Goal: Information Seeking & Learning: Find specific page/section

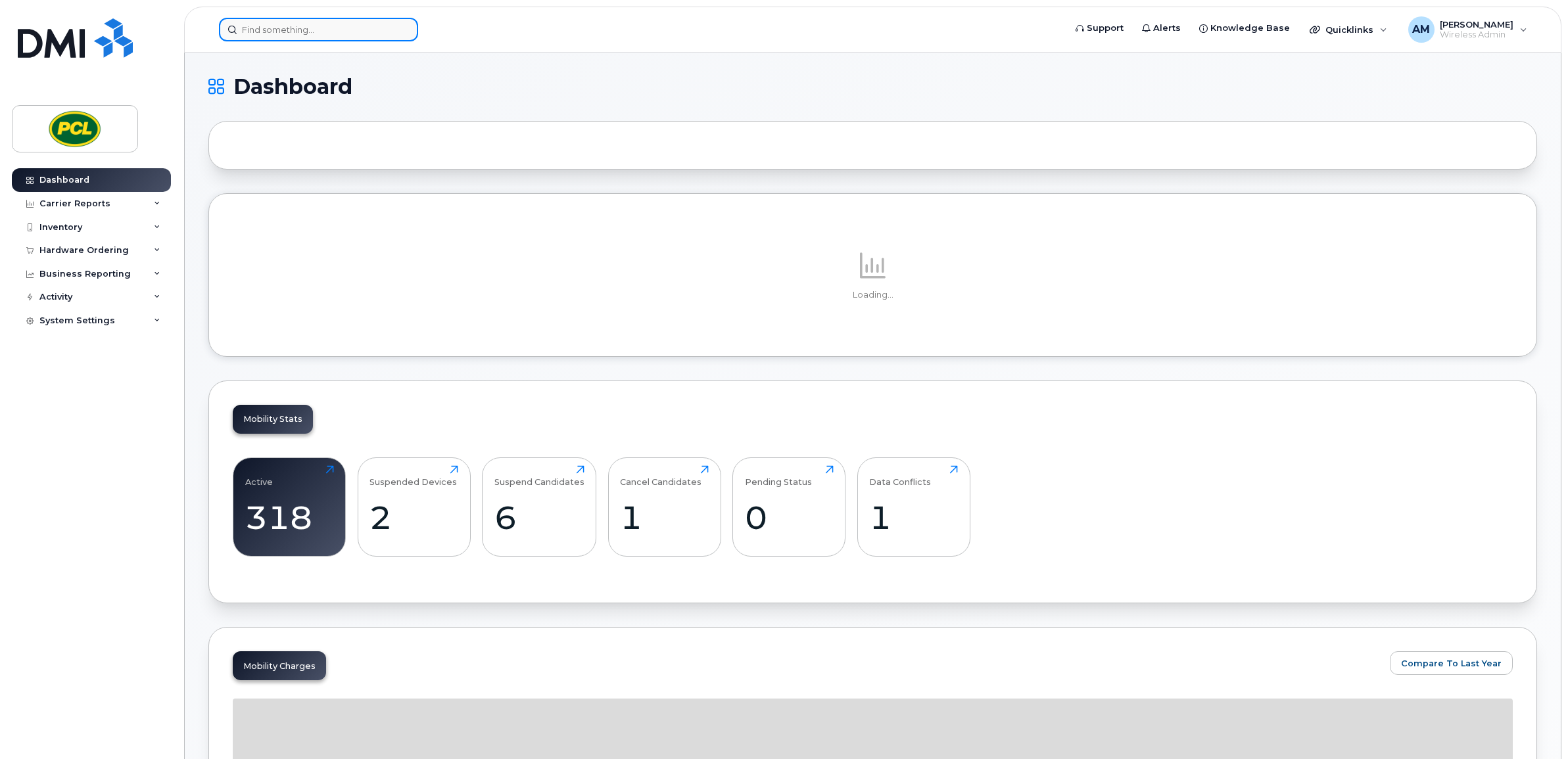
click at [270, 26] on input at bounding box center [318, 30] width 199 height 24
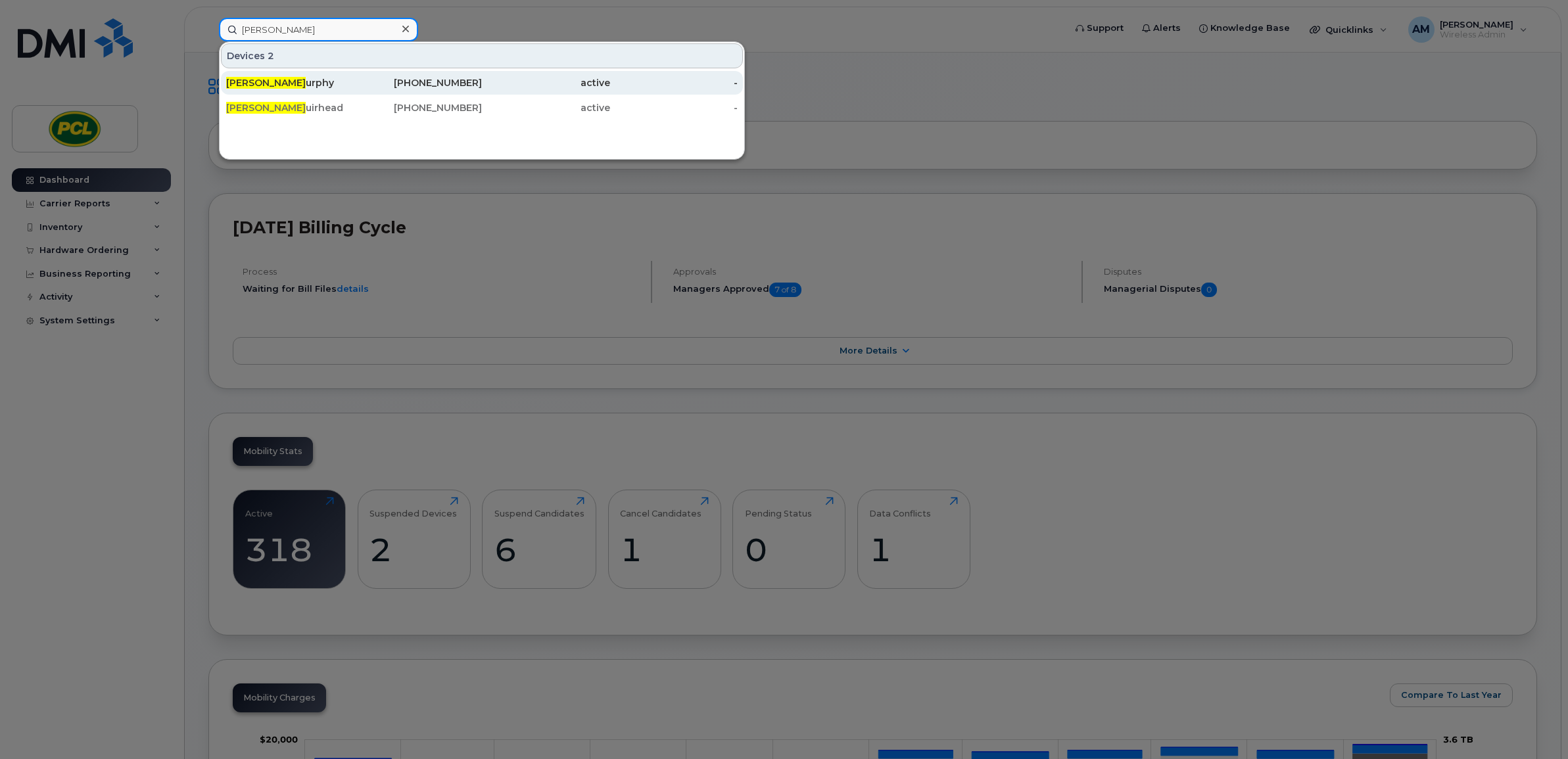
type input "justin m"
click at [323, 79] on div "Justin M urphy" at bounding box center [290, 82] width 129 height 13
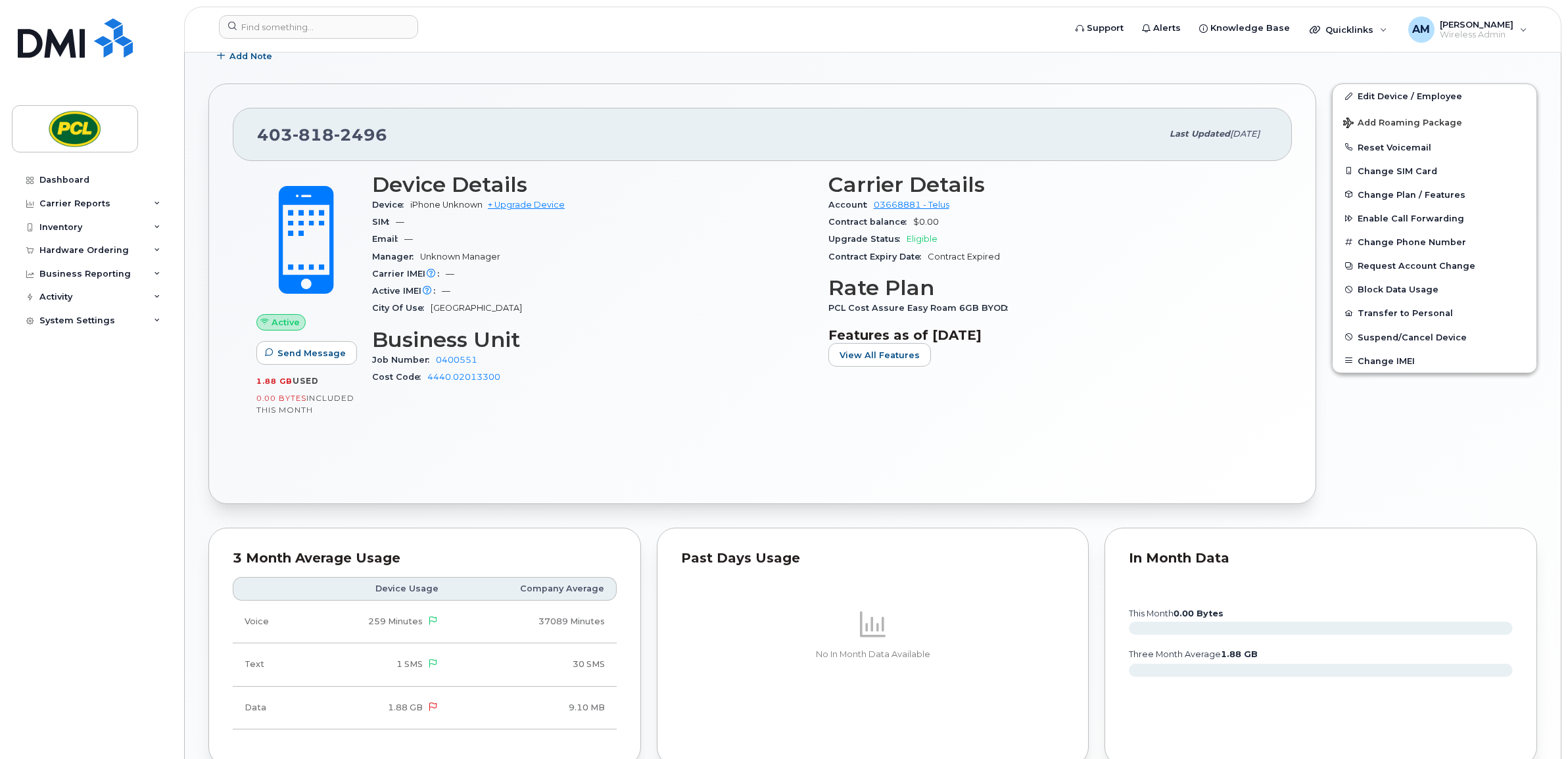
scroll to position [60, 0]
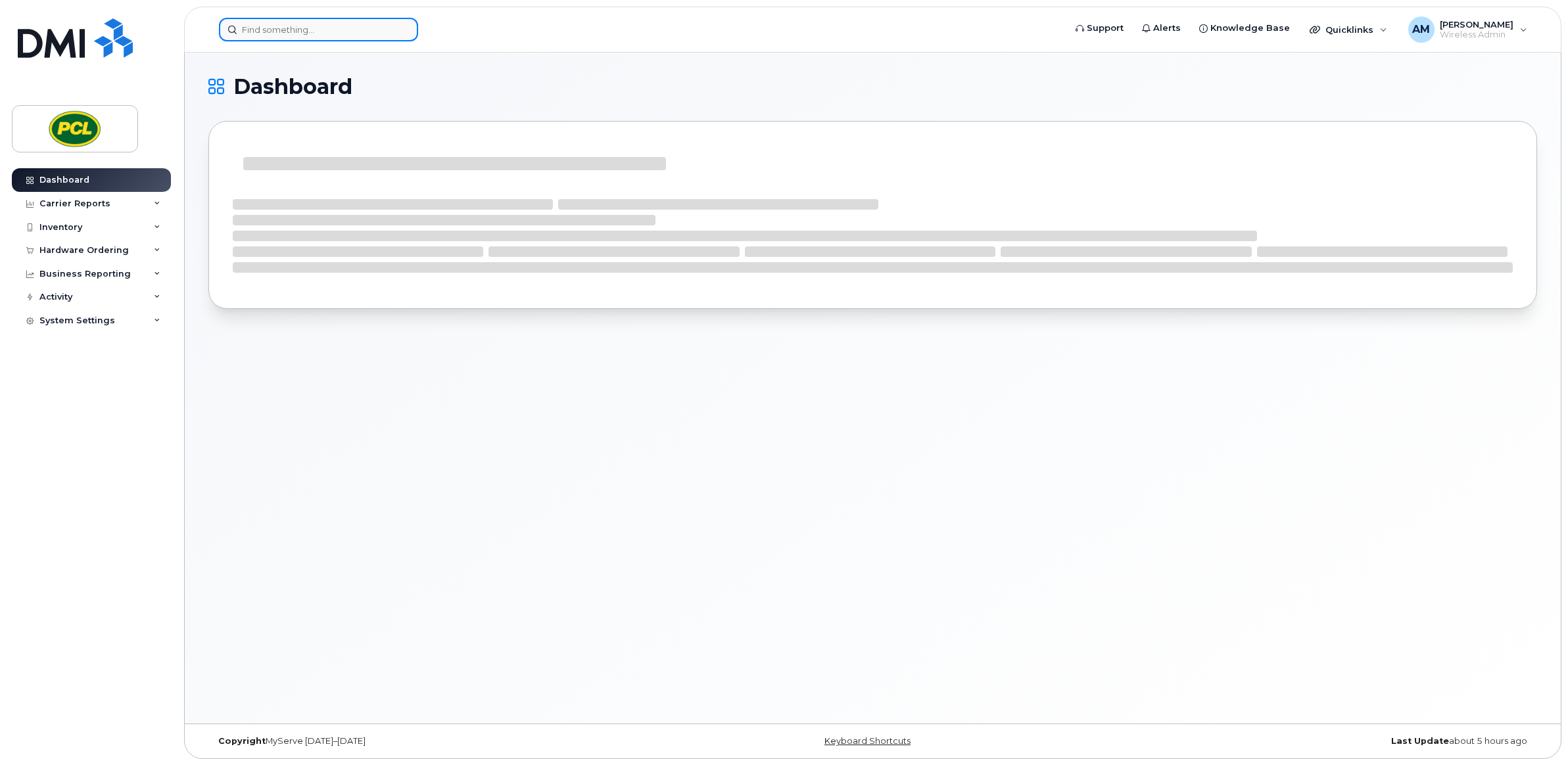
click at [263, 31] on input at bounding box center [318, 30] width 199 height 24
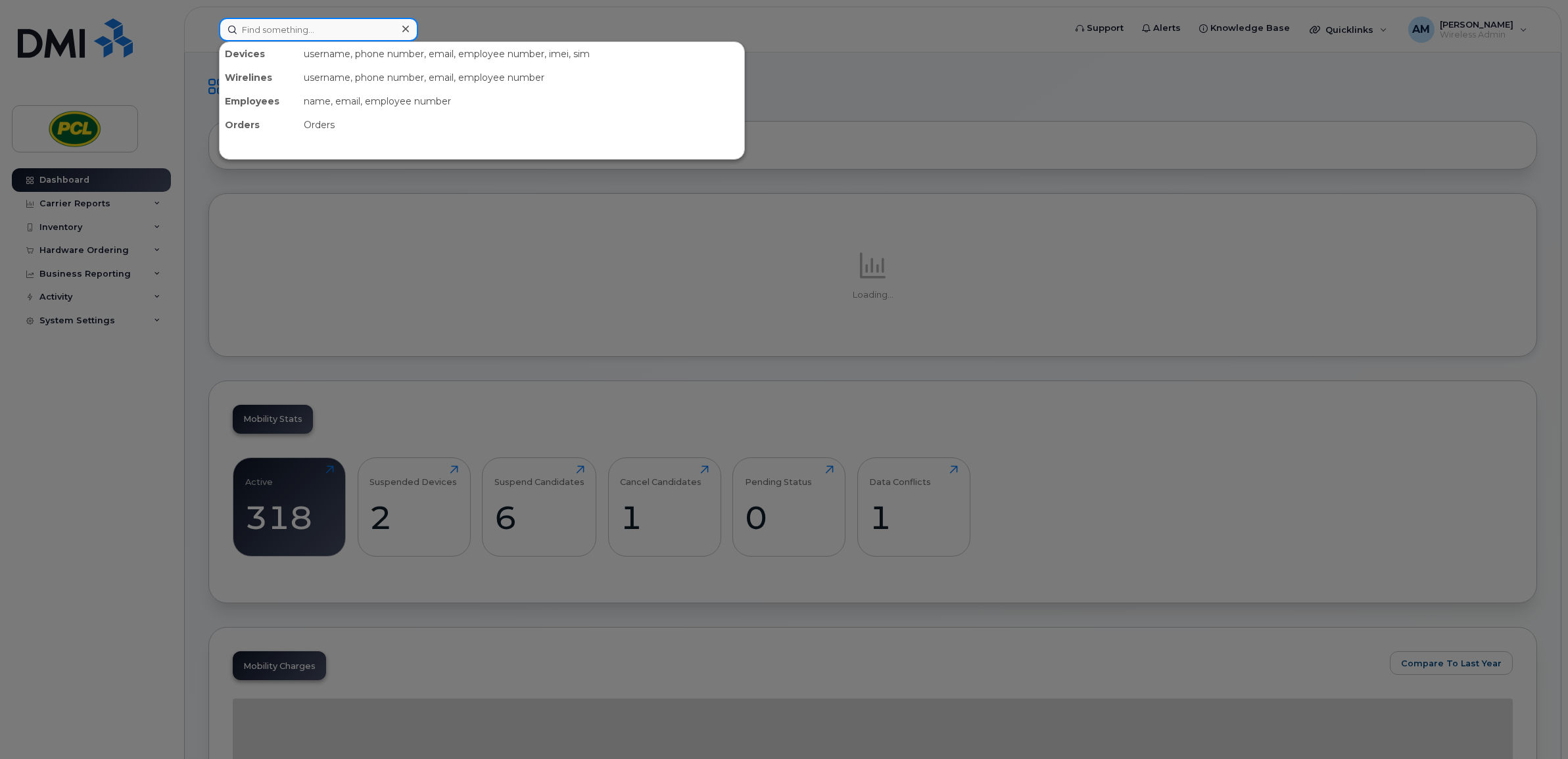
paste input "All good for Matt Closing this task now Thank you Ajay Meena"
type input "All good for Matt Closing this task now Thank you Ajay Meena"
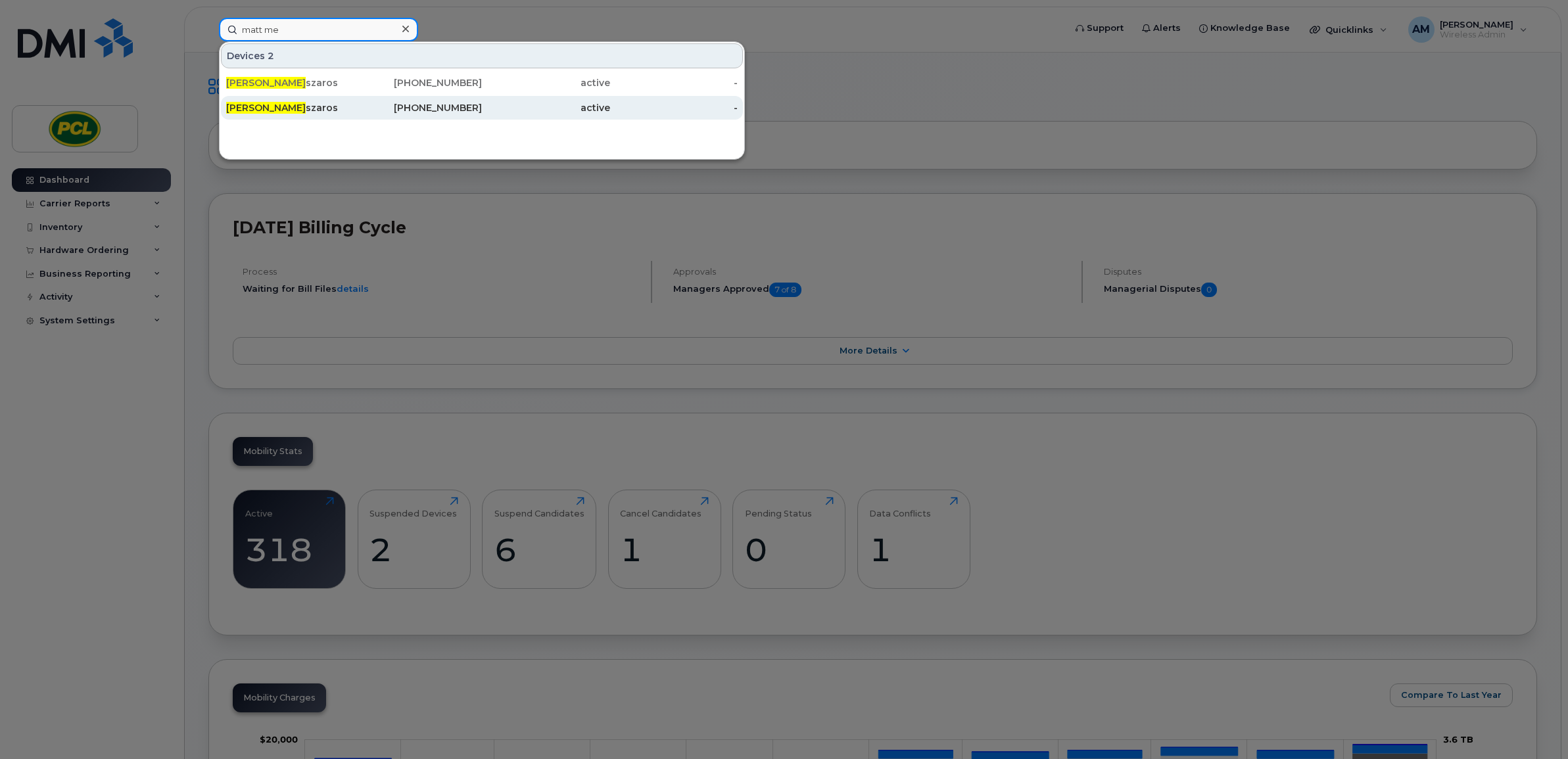
type input "matt me"
click at [365, 116] on div "403-818-7791" at bounding box center [418, 108] width 129 height 24
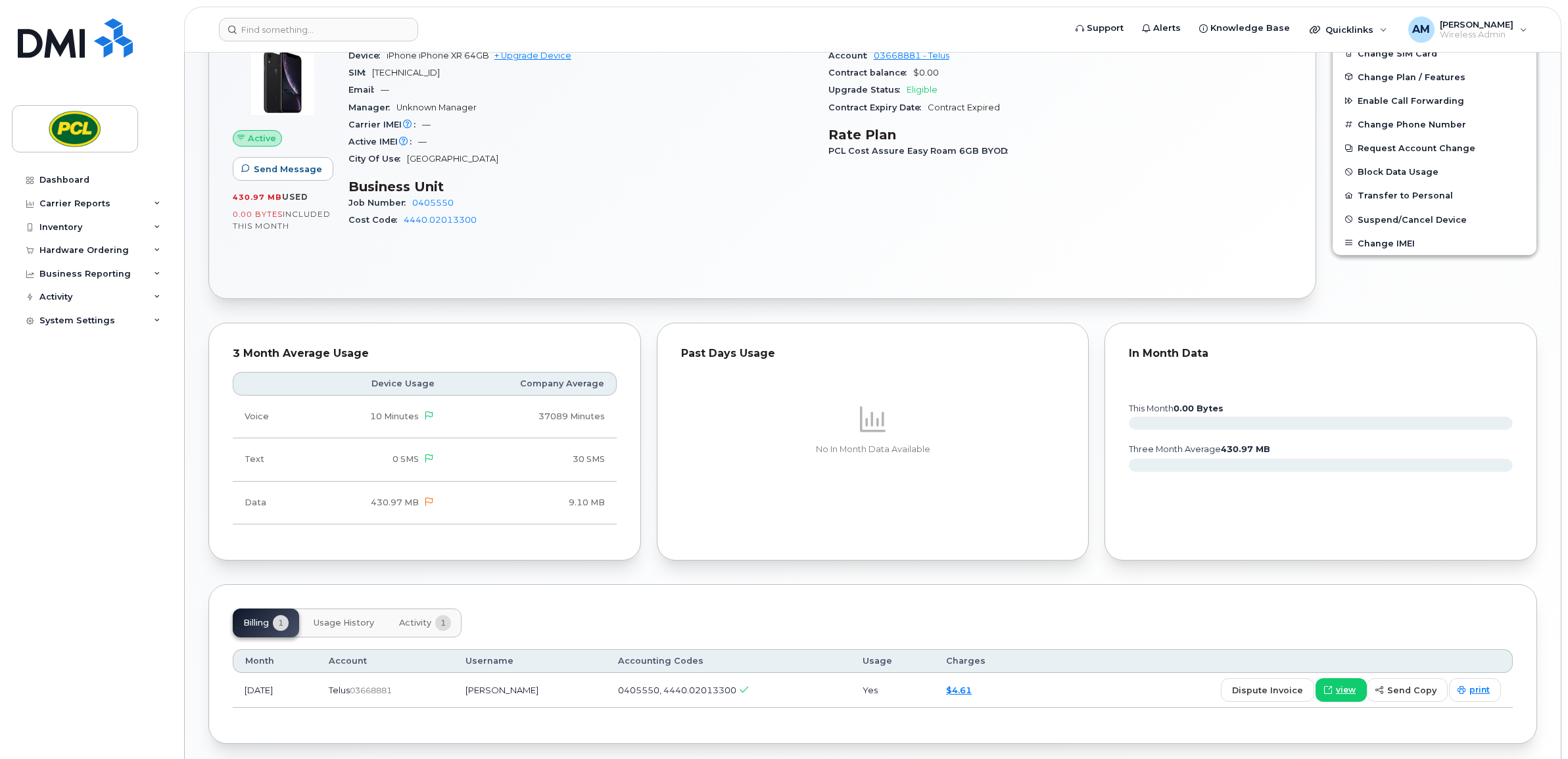
scroll to position [69, 0]
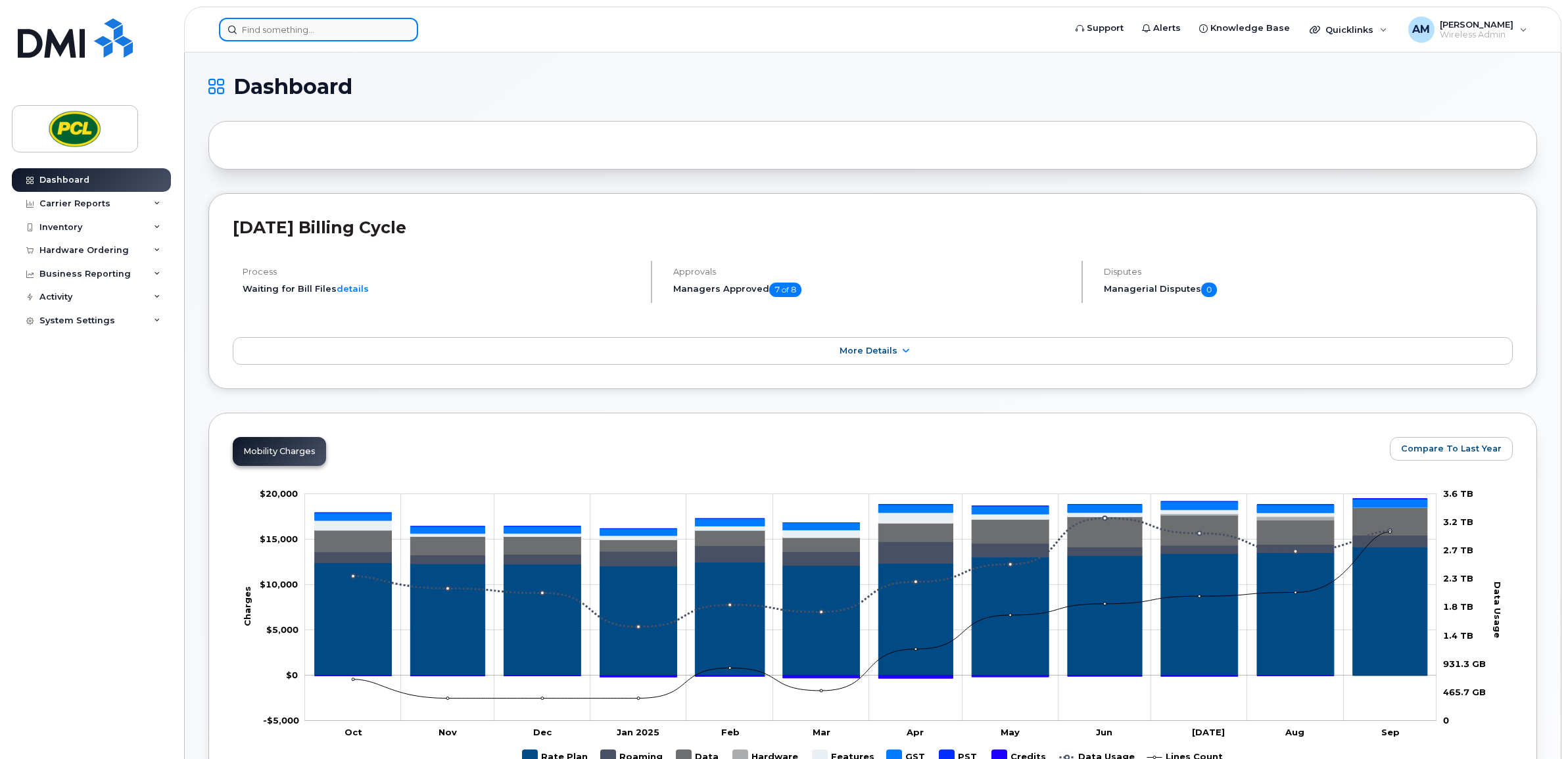
click at [372, 21] on input at bounding box center [318, 30] width 199 height 24
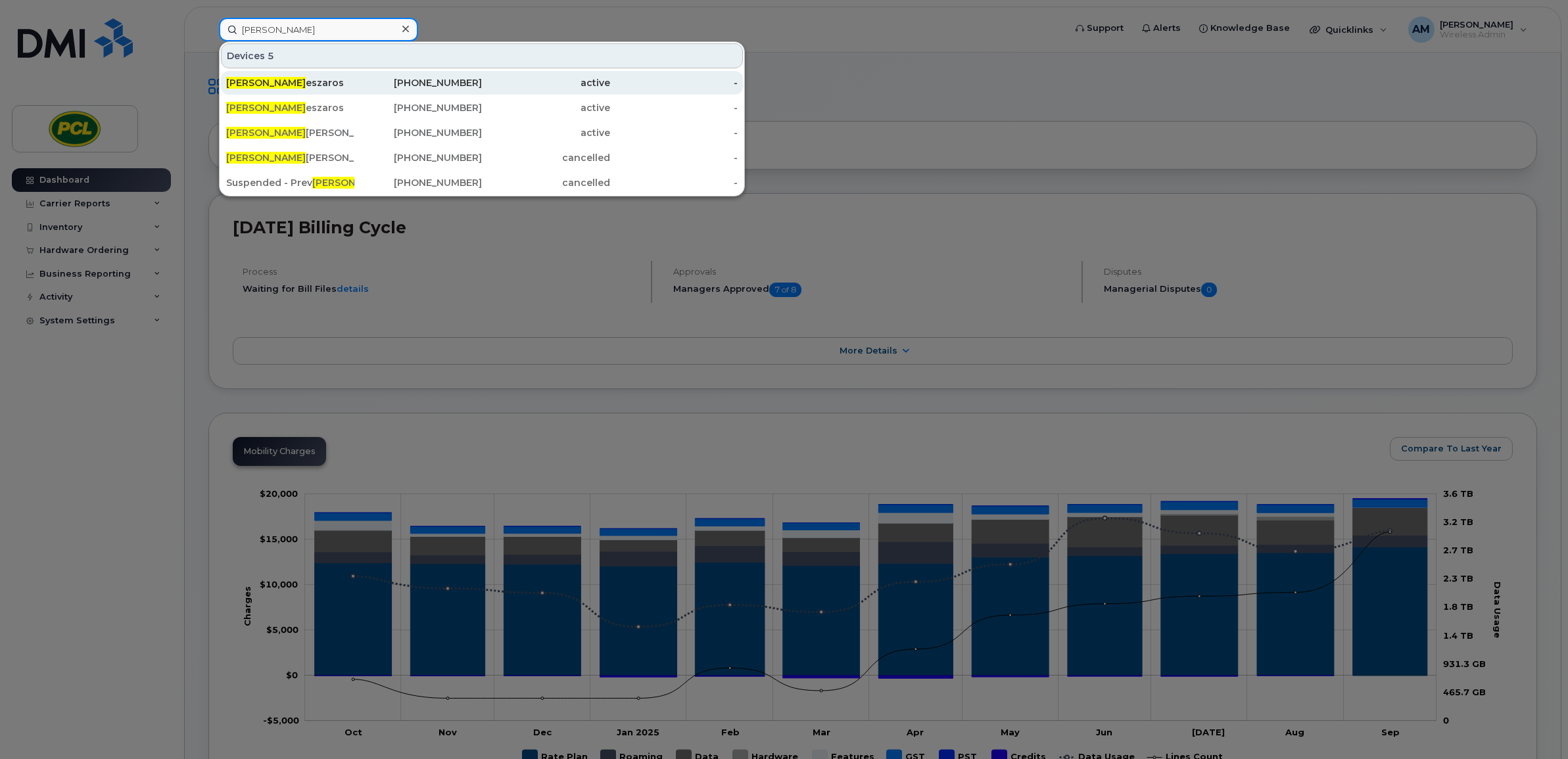
type input "matt m"
click at [352, 85] on div "Matt M eszaros" at bounding box center [290, 82] width 129 height 13
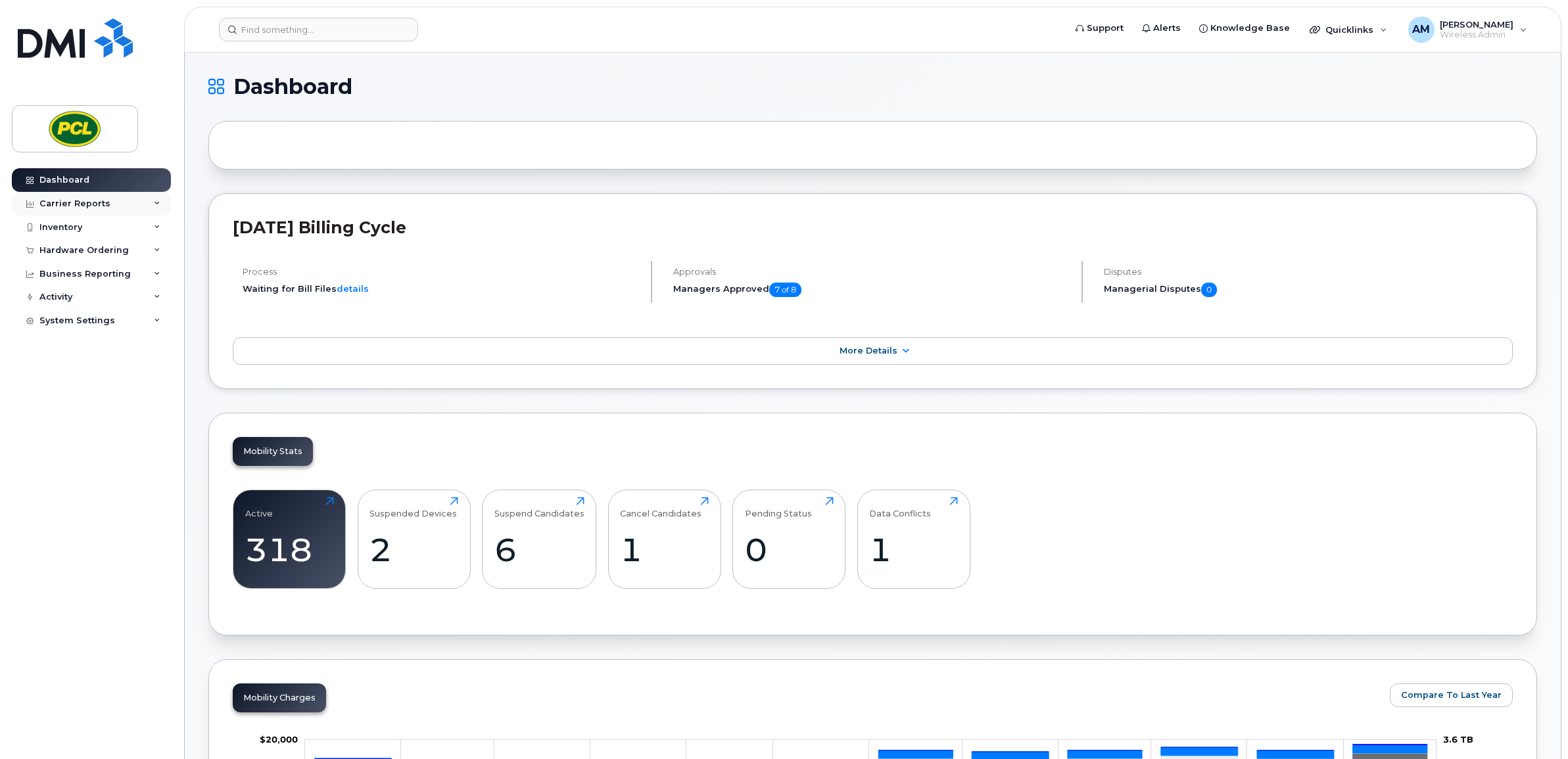
click at [119, 203] on div "Carrier Reports" at bounding box center [92, 204] width 159 height 24
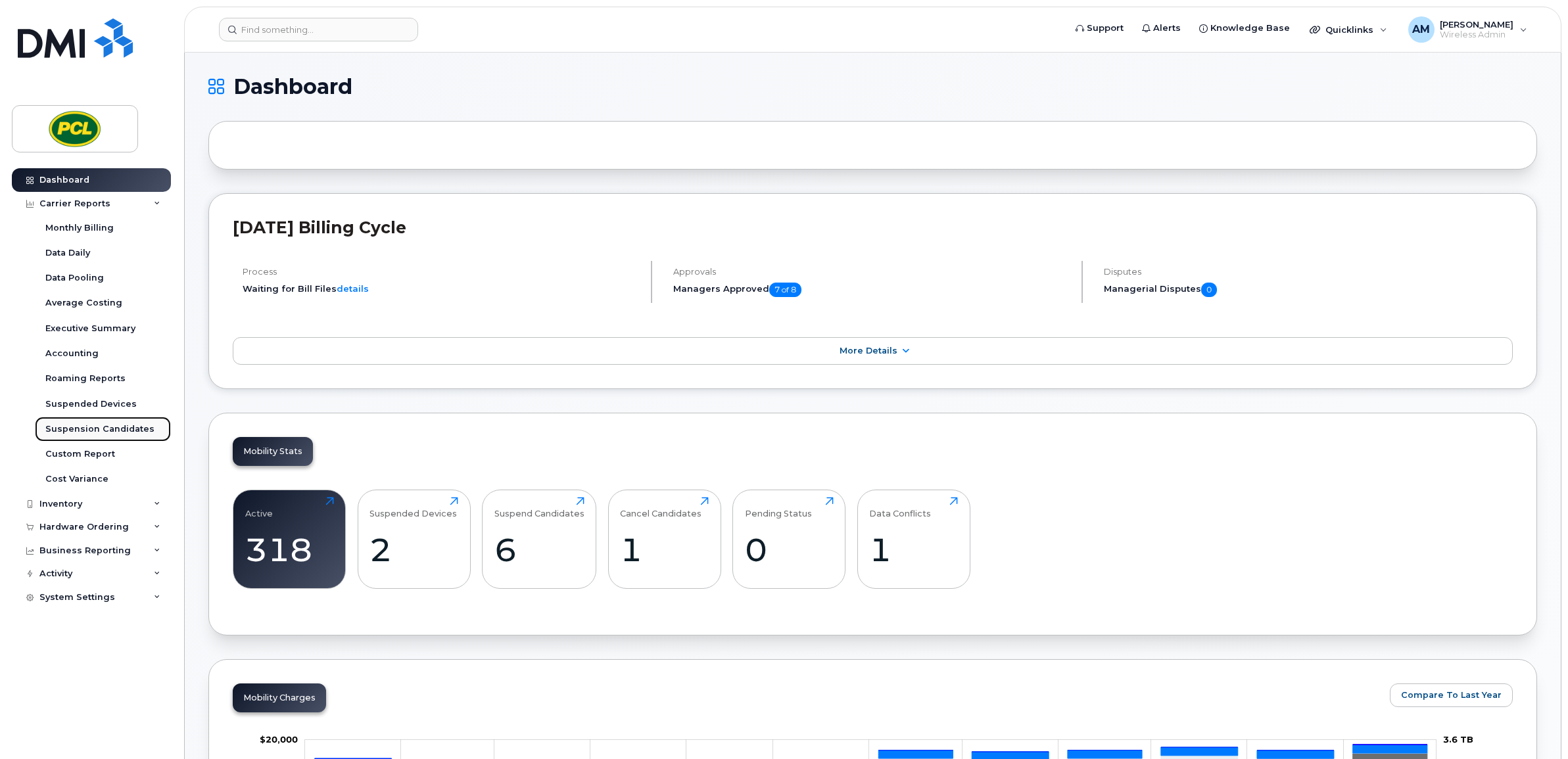
click at [103, 426] on div "Suspension Candidates" at bounding box center [100, 429] width 109 height 12
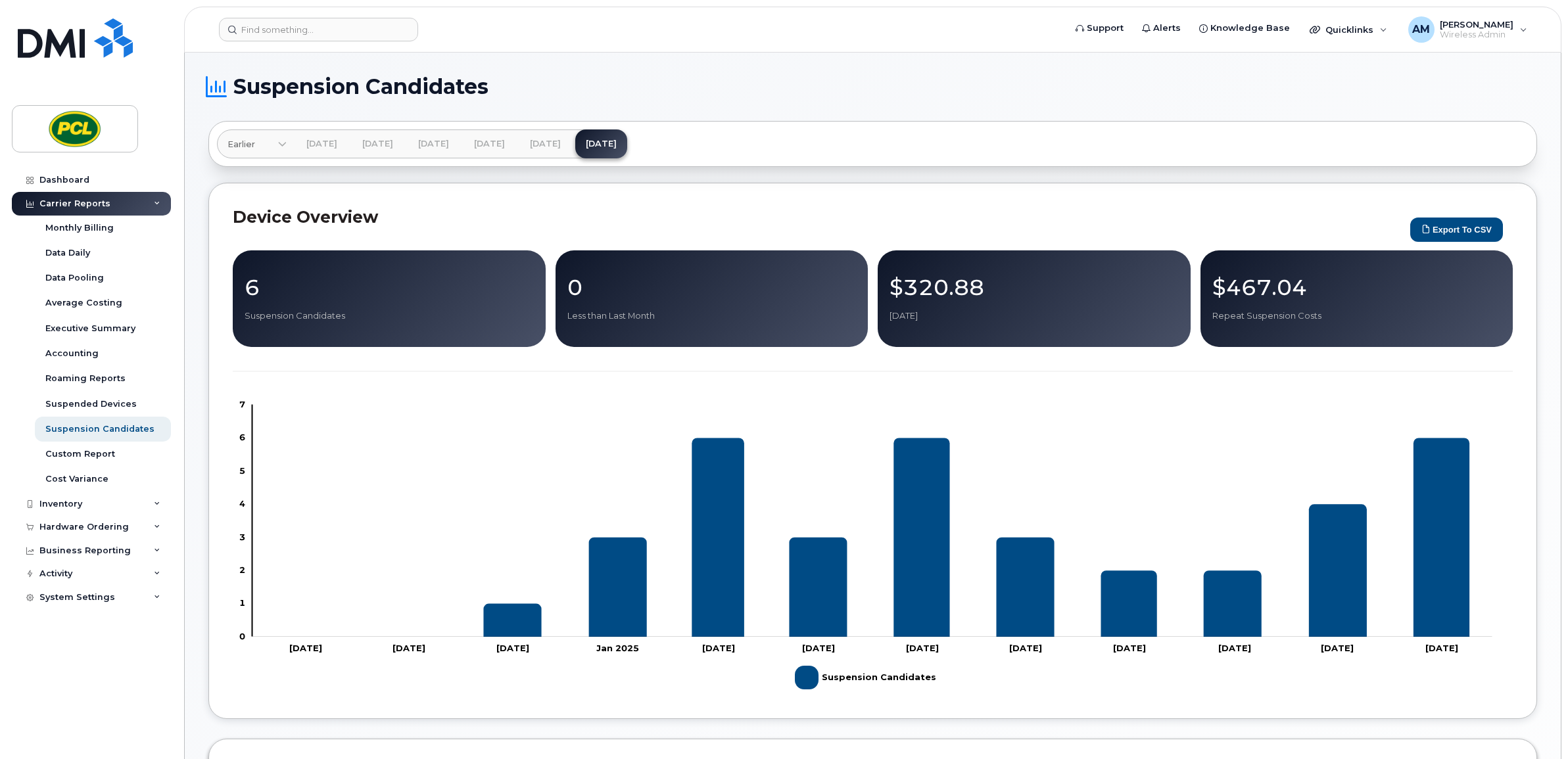
click at [320, 310] on div "6 Suspension Candidates" at bounding box center [389, 299] width 289 height 46
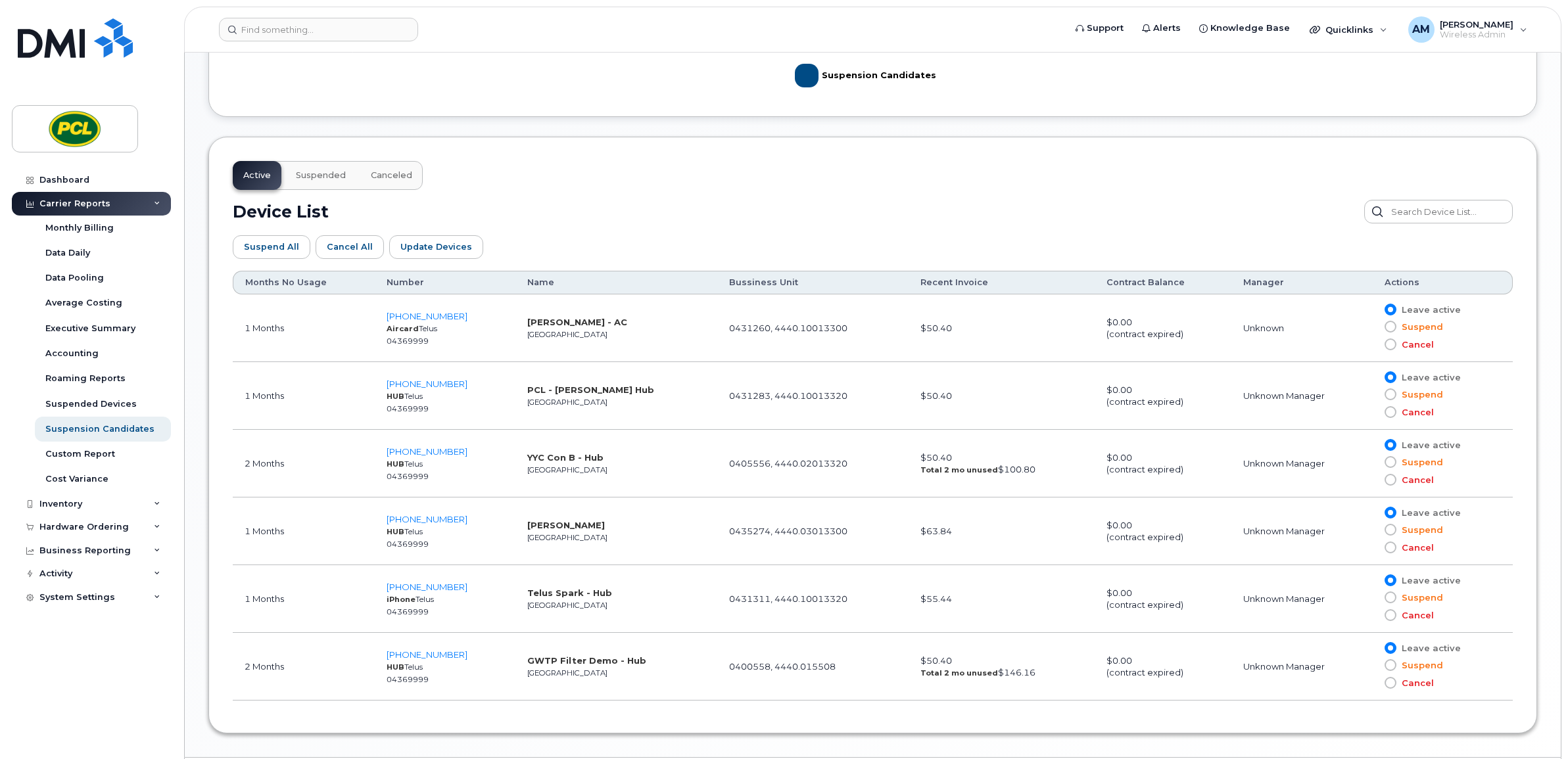
scroll to position [645, 0]
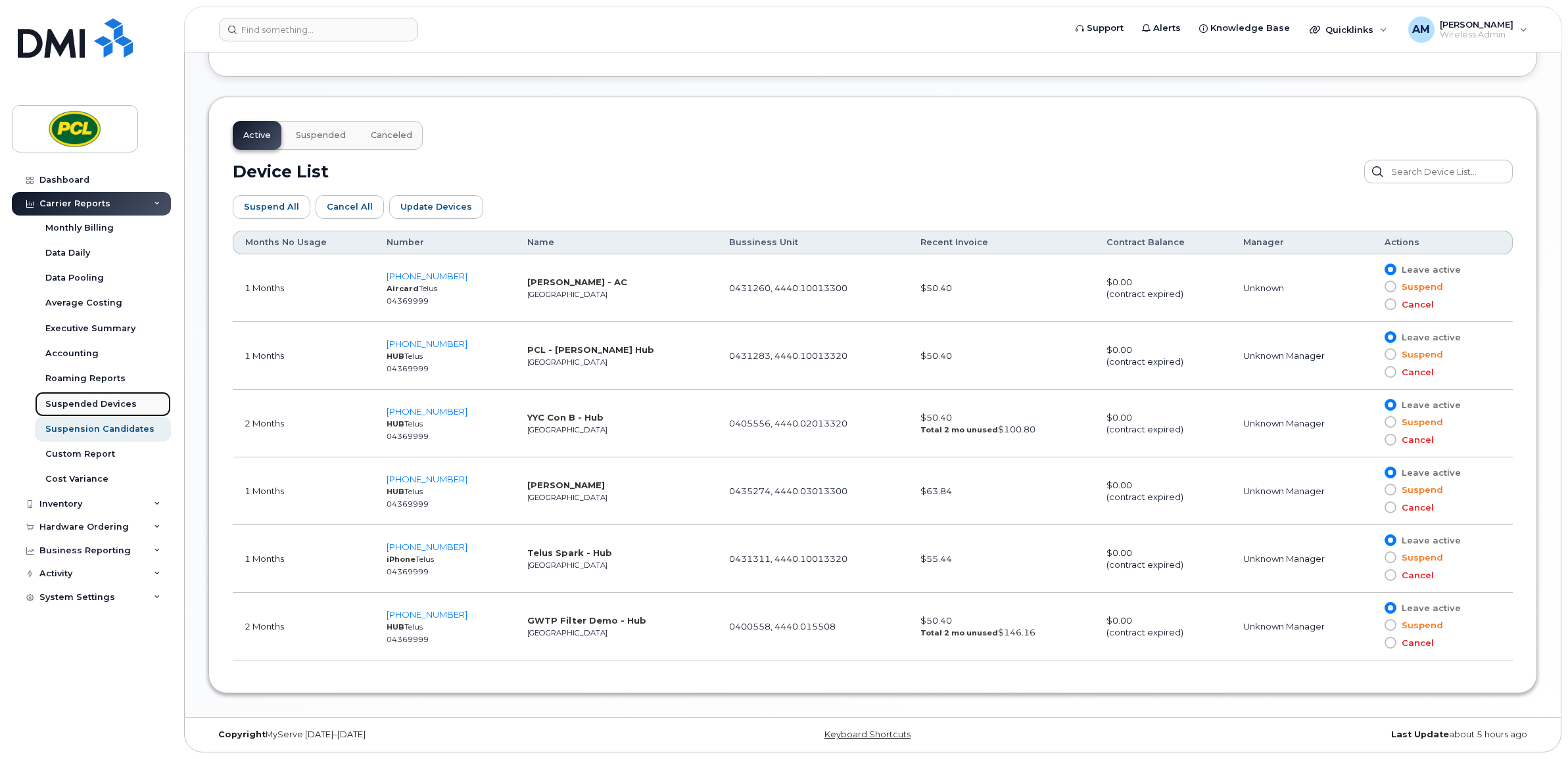
click at [102, 398] on div "Suspended Devices" at bounding box center [91, 404] width 92 height 12
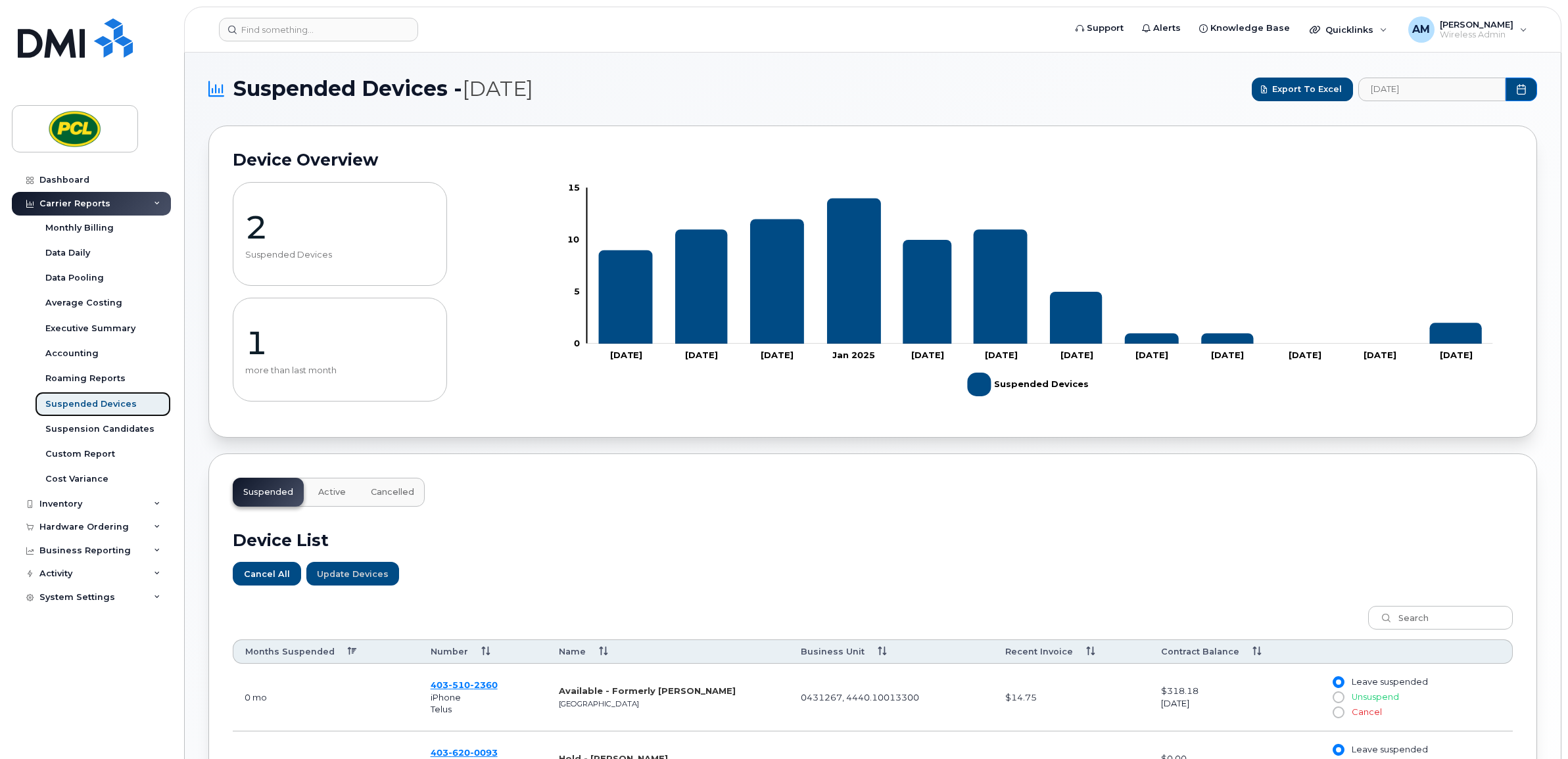
scroll to position [219, 0]
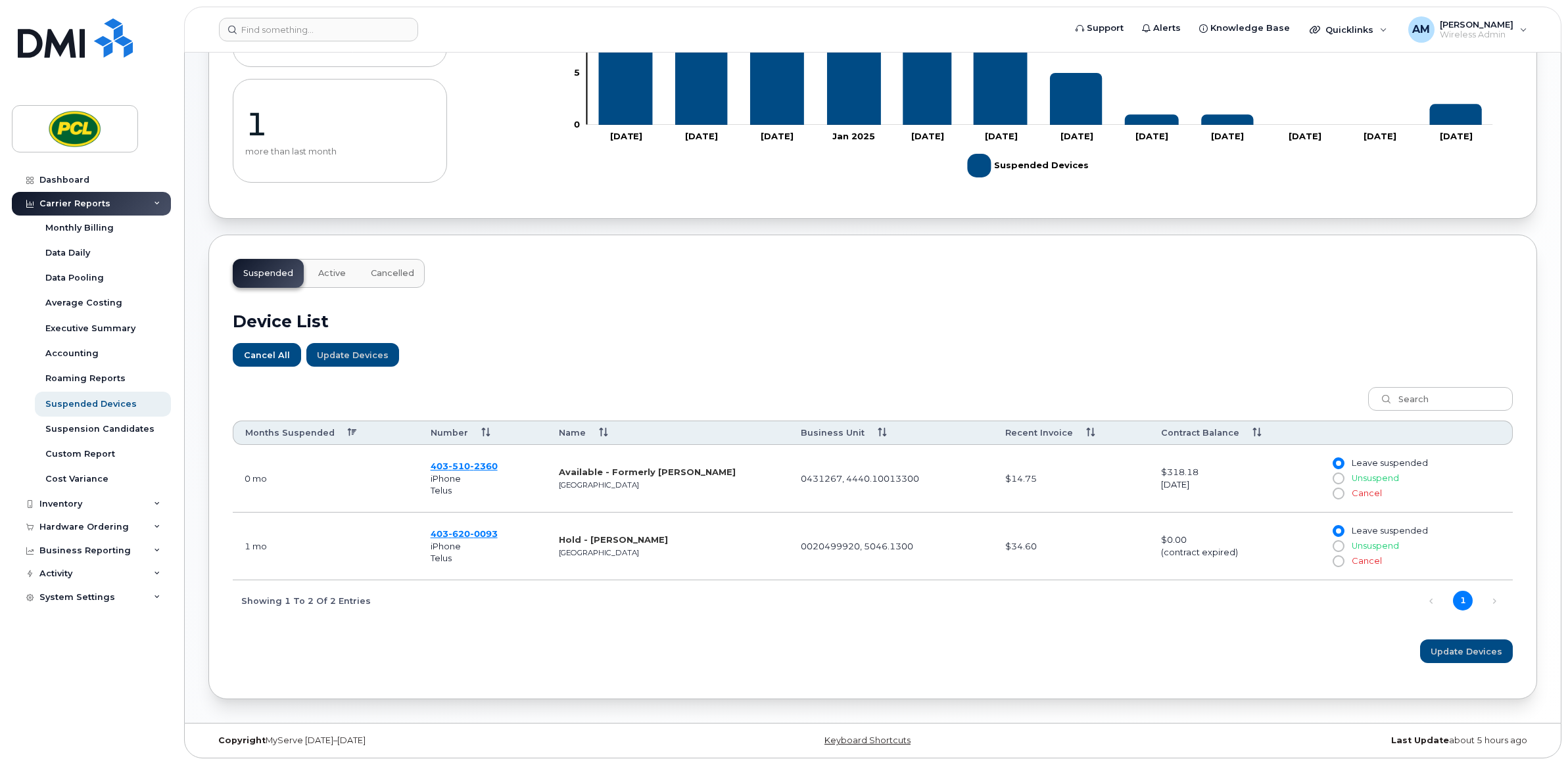
click at [638, 477] on strong "Available - Formerly Beau Kirkey" at bounding box center [646, 471] width 177 height 10
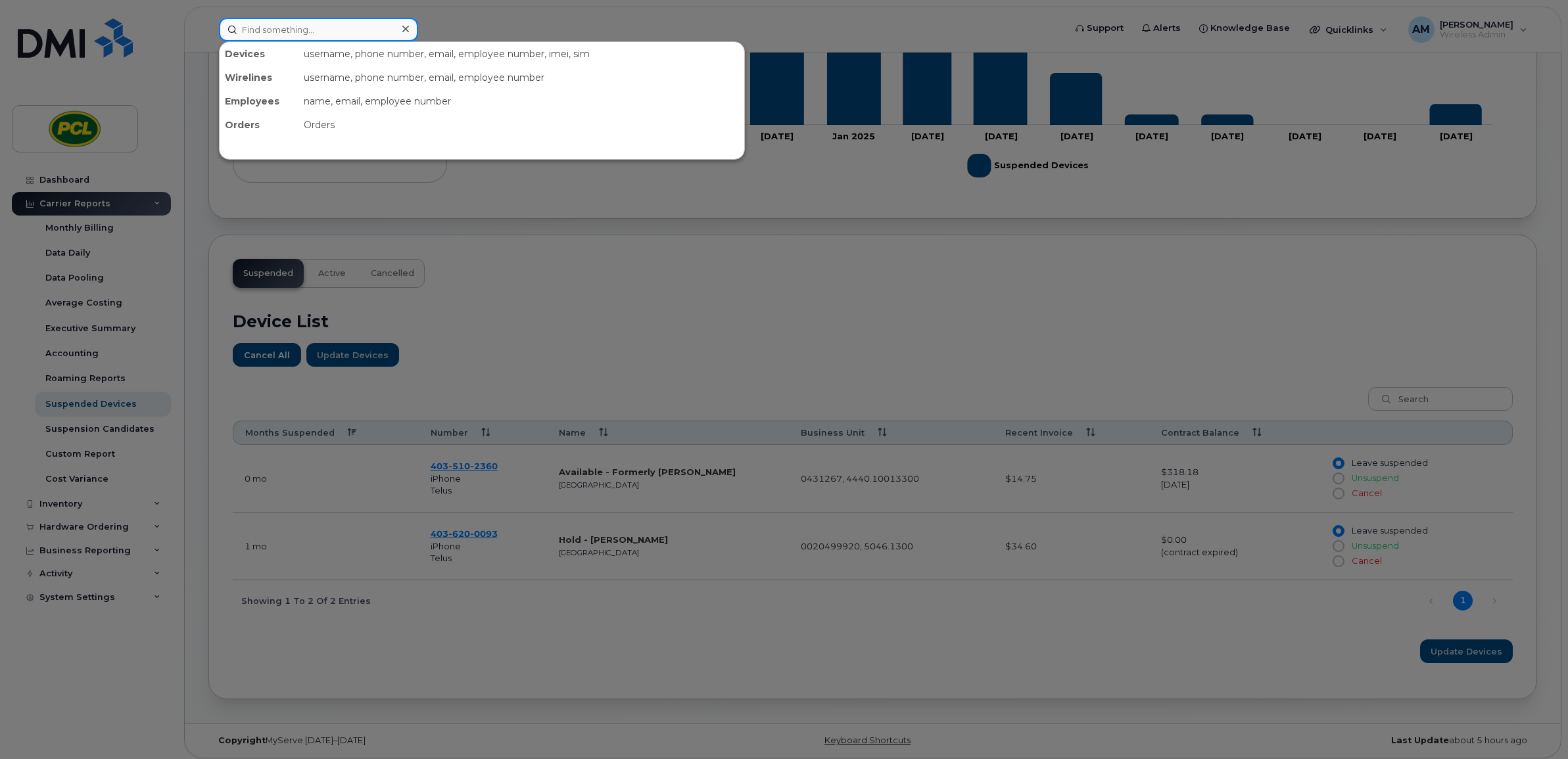
click at [337, 24] on input at bounding box center [318, 30] width 199 height 24
click at [810, 550] on div at bounding box center [784, 379] width 1568 height 759
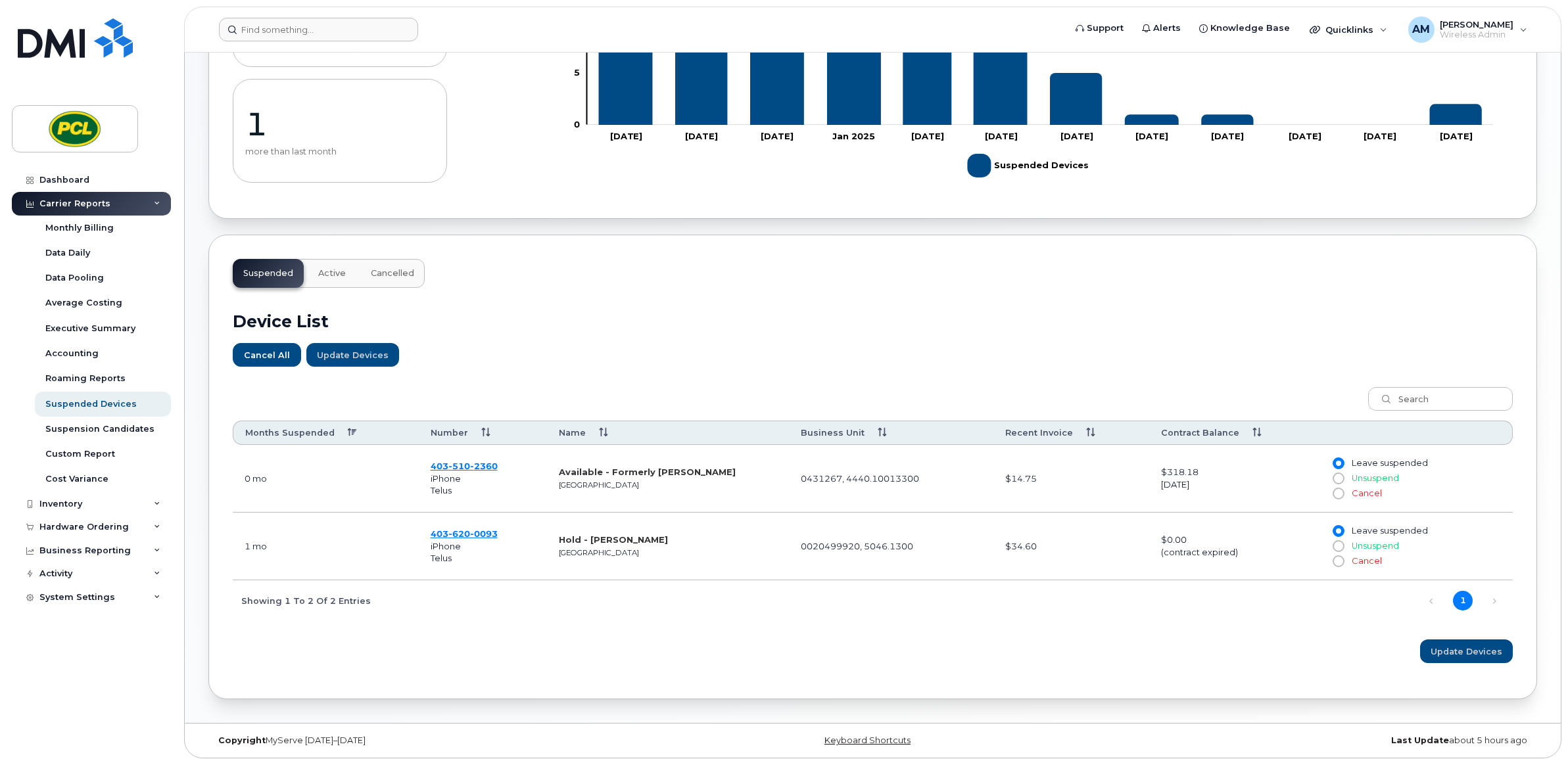
scroll to position [109, 0]
